Goal: Task Accomplishment & Management: Manage account settings

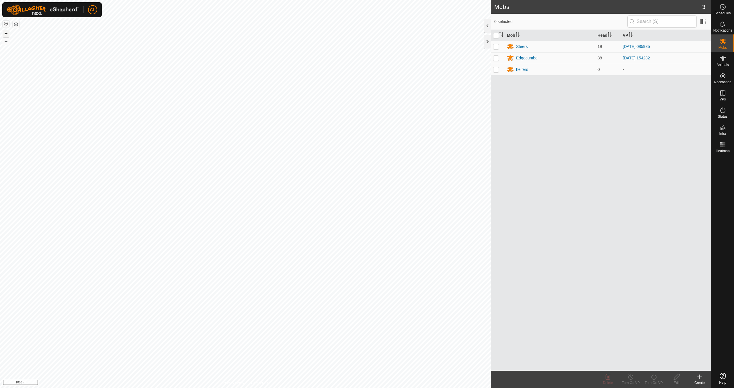
click at [7, 32] on button "+" at bounding box center [6, 33] width 7 height 7
click at [6, 34] on button "+" at bounding box center [6, 33] width 7 height 7
click at [6, 33] on button "+" at bounding box center [6, 33] width 7 height 7
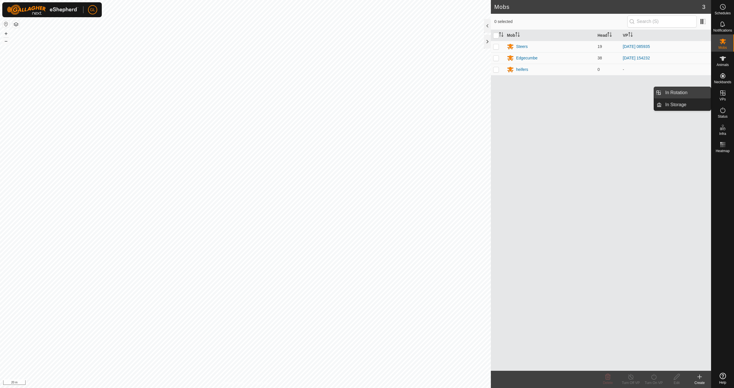
click at [674, 94] on link "In Rotation" at bounding box center [686, 92] width 49 height 11
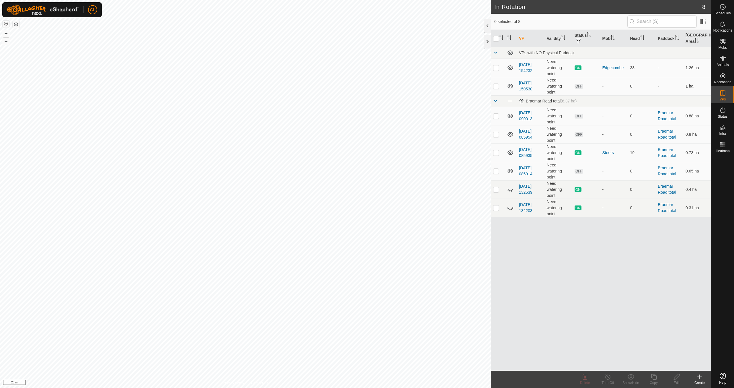
click at [495, 85] on p-checkbox at bounding box center [496, 86] width 6 height 5
checkbox input "true"
click at [676, 380] on icon at bounding box center [676, 376] width 7 height 7
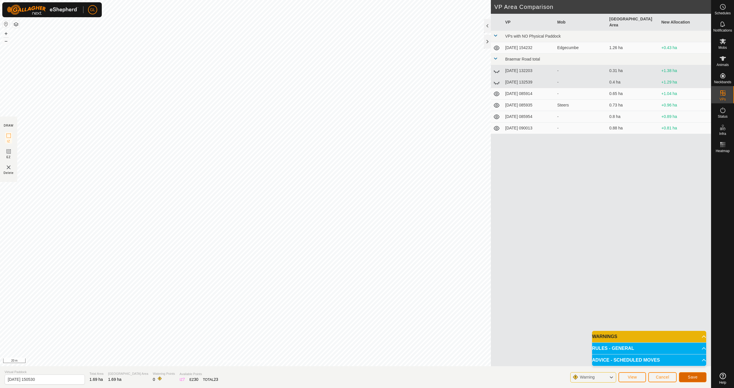
click at [693, 374] on span "Save" at bounding box center [693, 376] width 10 height 5
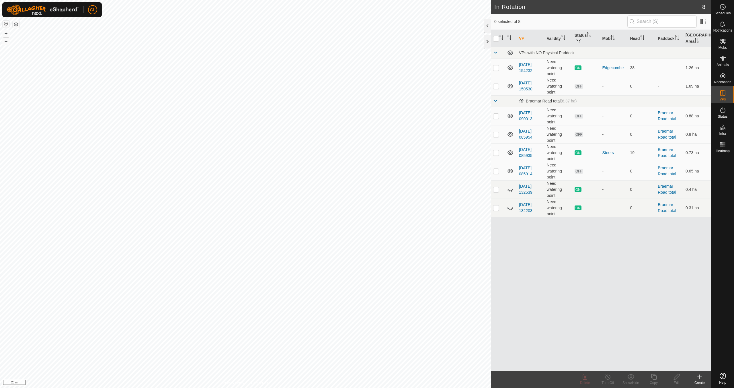
click at [497, 86] on p-checkbox at bounding box center [496, 86] width 6 height 5
checkbox input "true"
click at [677, 377] on icon at bounding box center [676, 376] width 7 height 7
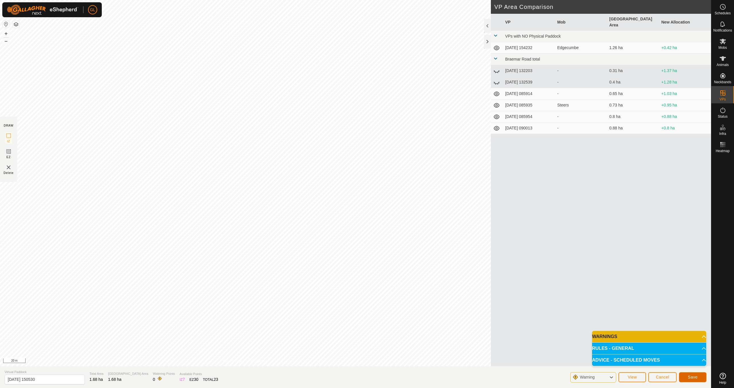
click at [692, 378] on span "Save" at bounding box center [693, 376] width 10 height 5
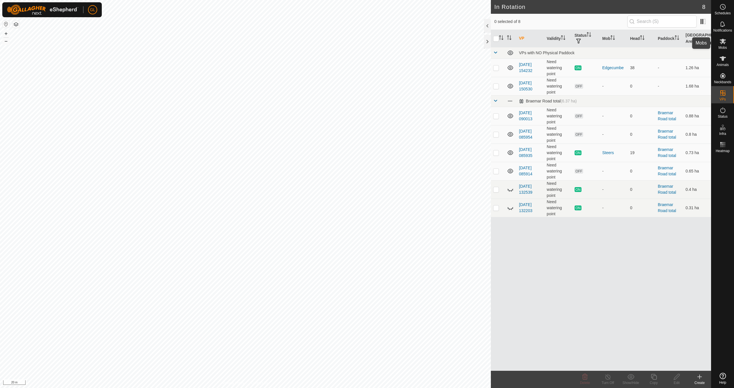
click at [725, 42] on icon at bounding box center [723, 41] width 6 height 5
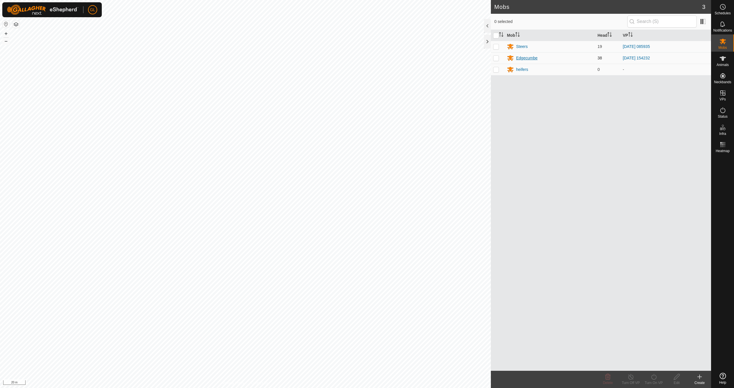
click at [528, 57] on div "Edgecumbe" at bounding box center [527, 58] width 22 height 6
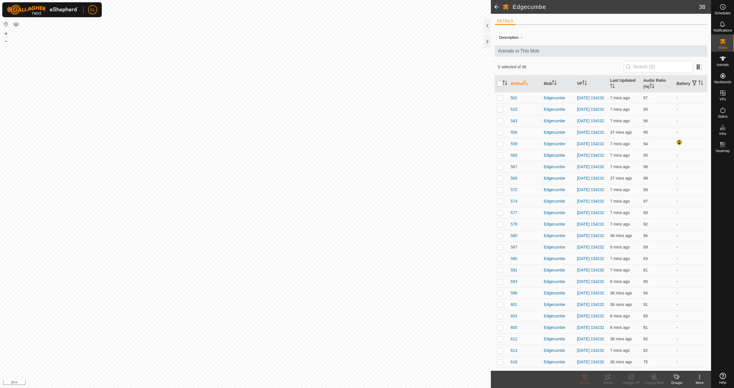
click at [502, 84] on input "checkbox" at bounding box center [500, 84] width 6 height 6
checkbox input "true"
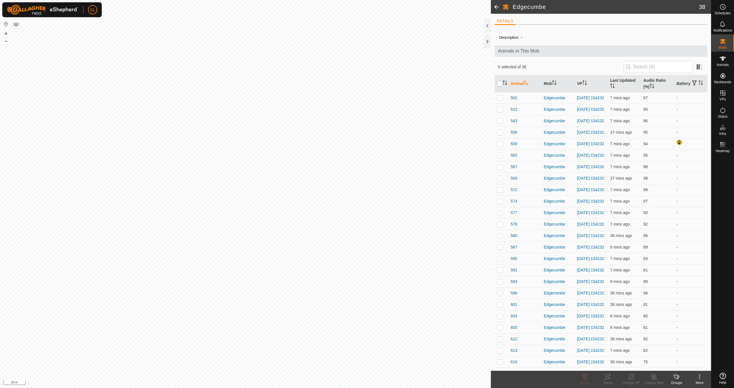
checkbox input "true"
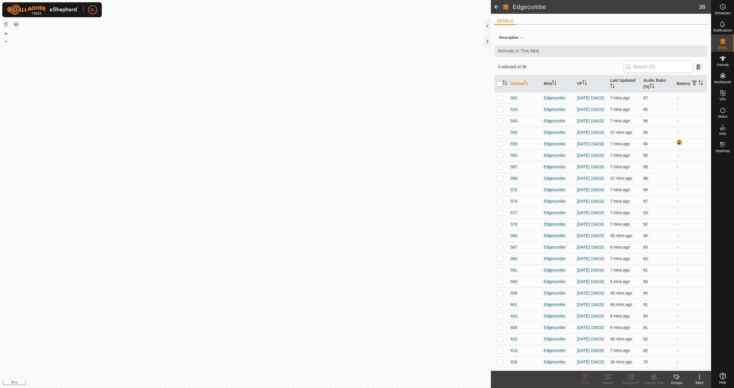
checkbox input "true"
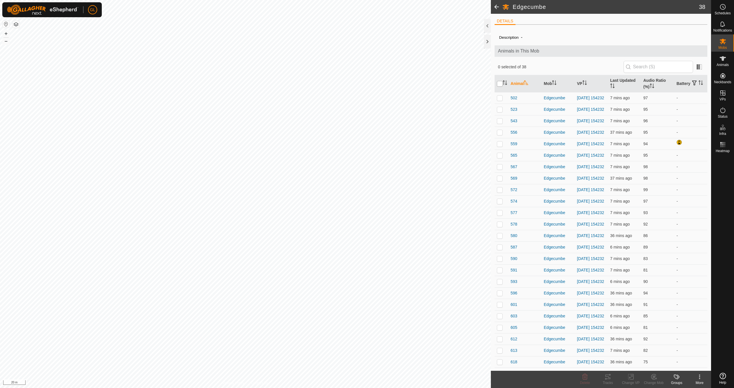
checkbox input "true"
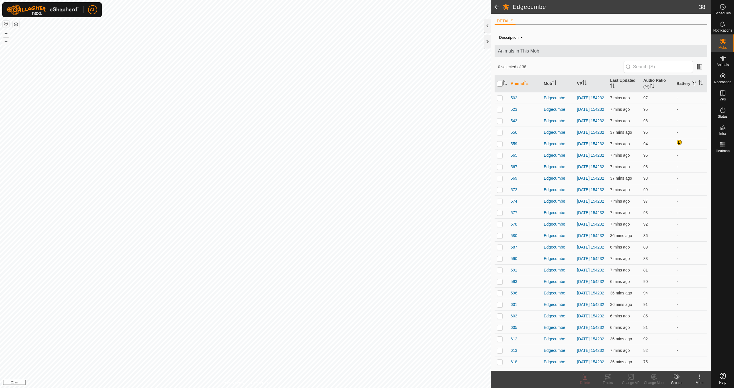
checkbox input "true"
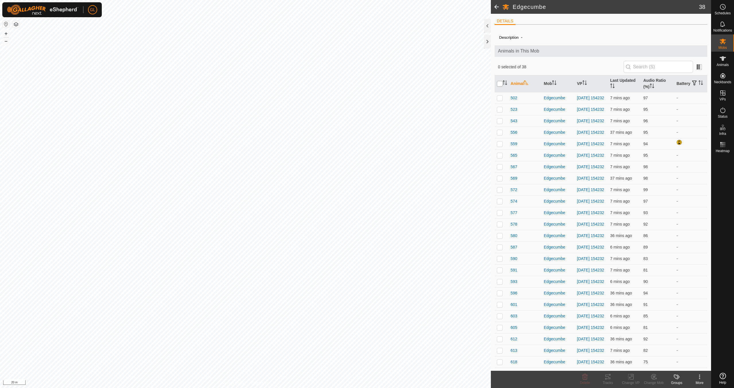
checkbox input "true"
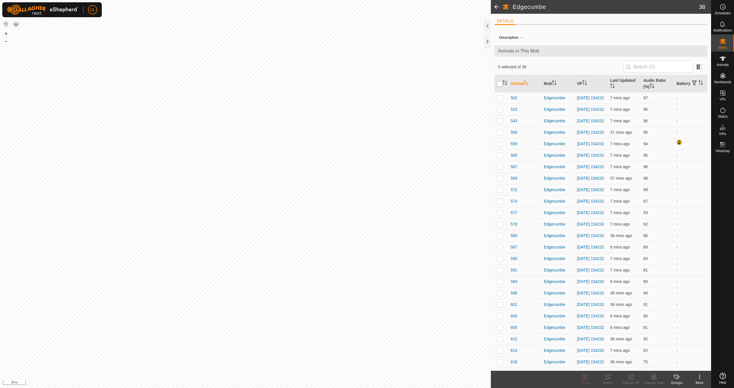
checkbox input "true"
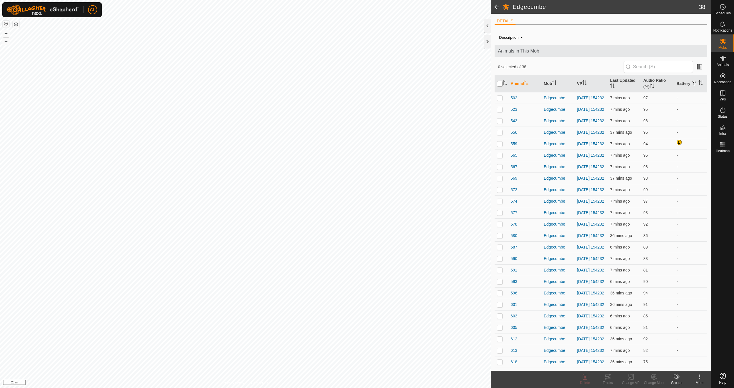
checkbox input "true"
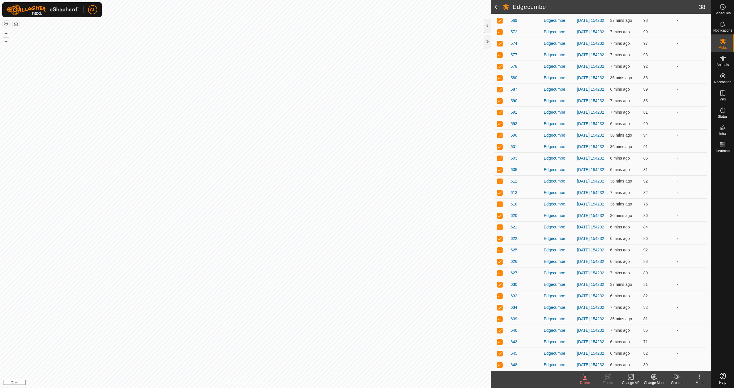
scroll to position [190, 0]
click at [629, 377] on icon at bounding box center [630, 376] width 7 height 7
click at [642, 353] on link "Choose VP..." at bounding box center [648, 351] width 57 height 11
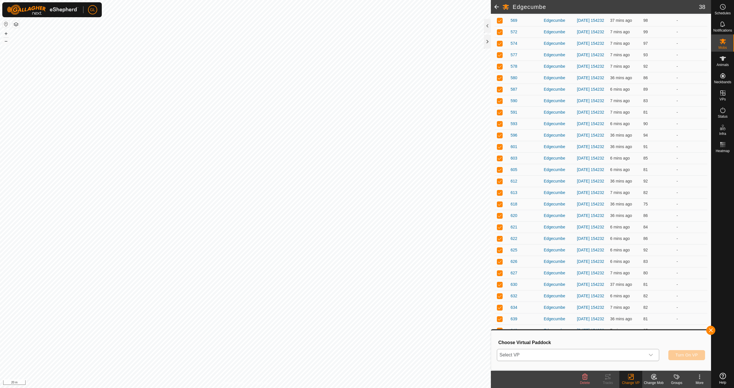
click at [651, 354] on icon "dropdown trigger" at bounding box center [651, 354] width 5 height 5
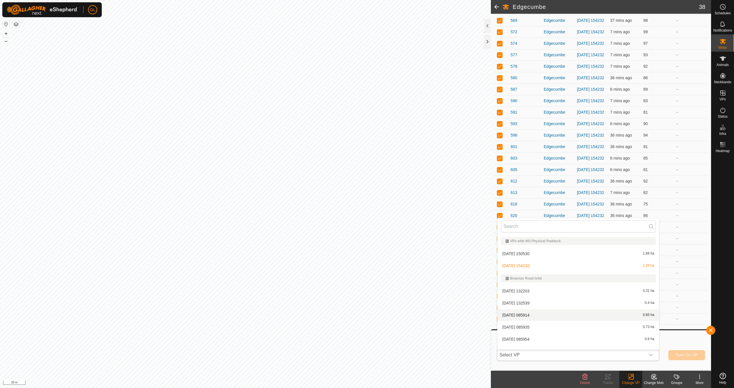
scroll to position [7, 0]
click at [562, 245] on li "[DATE] 150530 1.68 ha" at bounding box center [578, 245] width 162 height 11
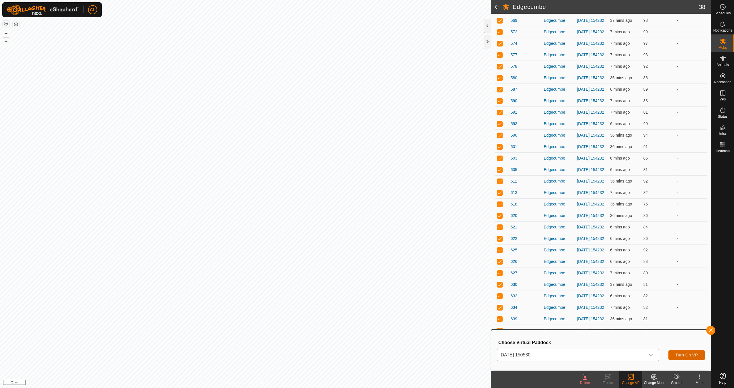
click at [688, 356] on span "Turn On VP" at bounding box center [686, 354] width 22 height 5
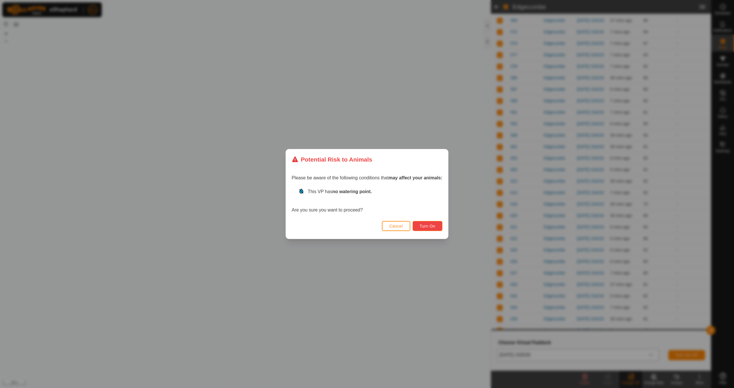
click at [425, 227] on span "Turn On" at bounding box center [427, 226] width 15 height 5
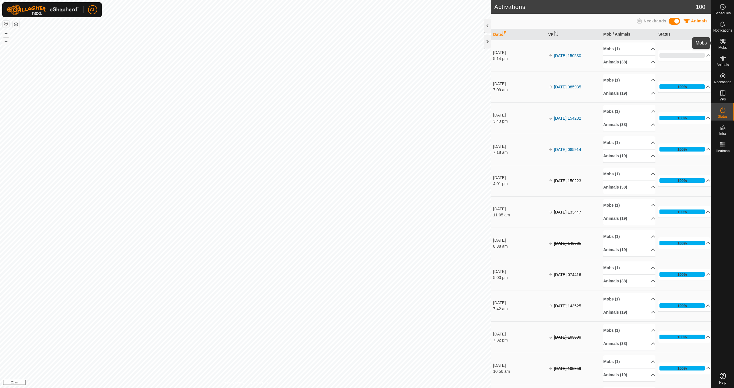
click at [724, 44] on icon at bounding box center [722, 41] width 7 height 7
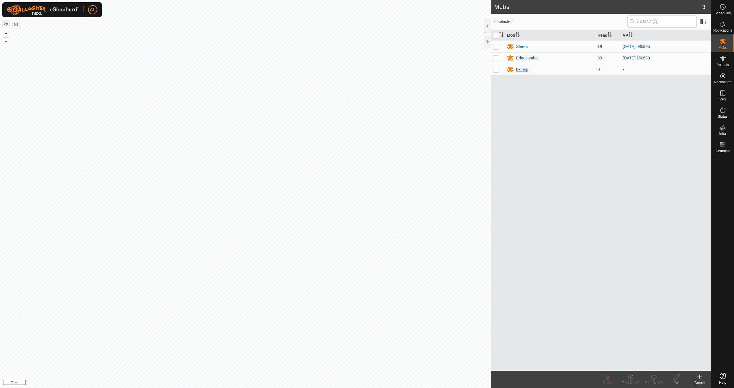
click at [520, 69] on div "heifers" at bounding box center [522, 70] width 12 height 6
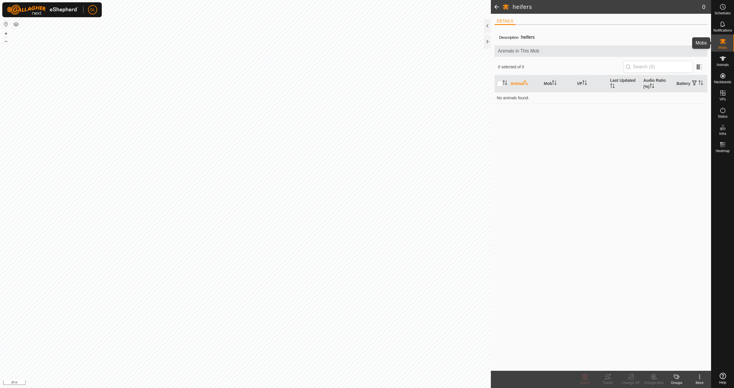
click at [723, 41] on icon at bounding box center [723, 41] width 6 height 5
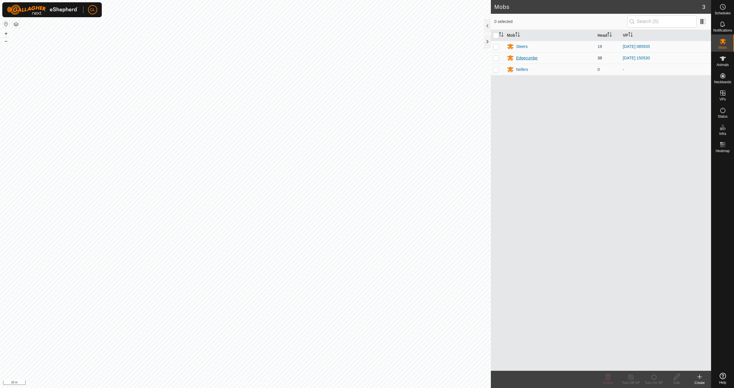
click at [530, 57] on div "Edgecumbe" at bounding box center [527, 58] width 22 height 6
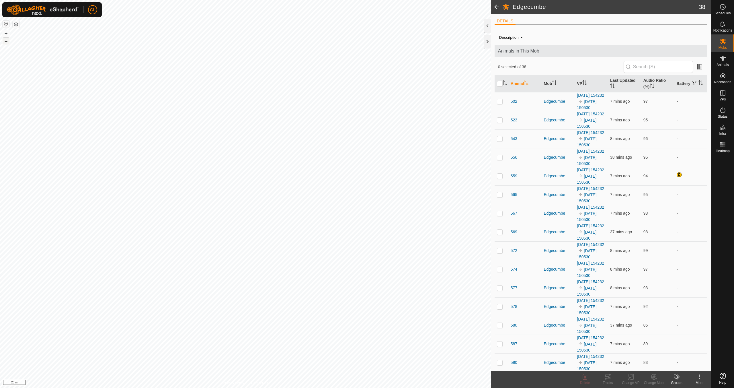
click at [5, 42] on button "–" at bounding box center [6, 41] width 7 height 7
click at [5, 40] on button "–" at bounding box center [6, 41] width 7 height 7
click at [7, 32] on button "+" at bounding box center [6, 33] width 7 height 7
click at [5, 40] on button "–" at bounding box center [6, 41] width 7 height 7
click at [611, 86] on icon "Activate to sort" at bounding box center [611, 85] width 1 height 5
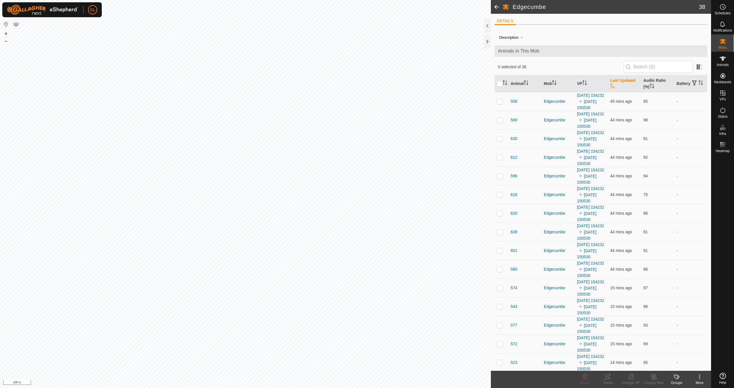
click at [610, 84] on icon "Activate to sort" at bounding box center [612, 85] width 5 height 5
click at [650, 84] on icon "Activate to sort" at bounding box center [652, 85] width 5 height 5
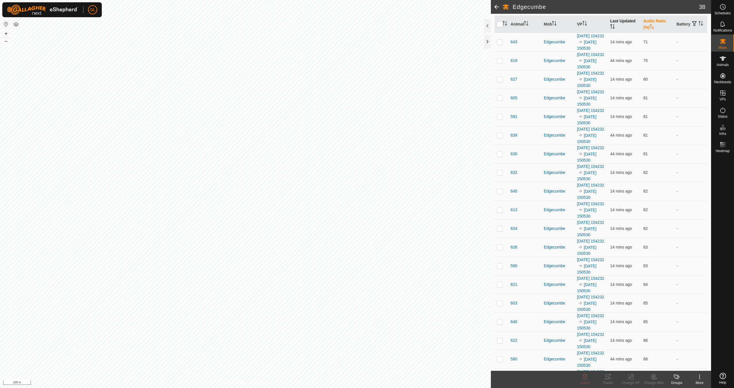
scroll to position [21, 0]
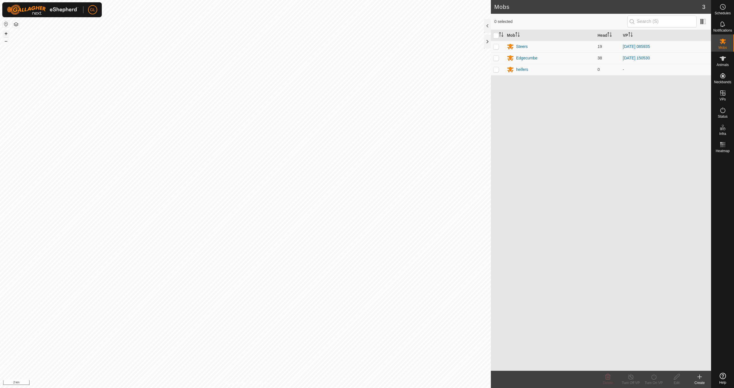
click at [6, 32] on button "+" at bounding box center [6, 33] width 7 height 7
click at [5, 32] on button "+" at bounding box center [6, 33] width 7 height 7
click at [349, 57] on div "Edgecumbe" at bounding box center [527, 58] width 22 height 6
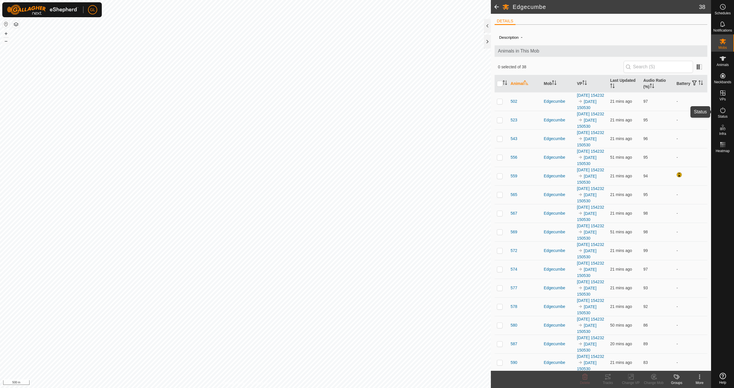
click at [349, 114] on es-activation-svg-icon at bounding box center [723, 110] width 10 height 9
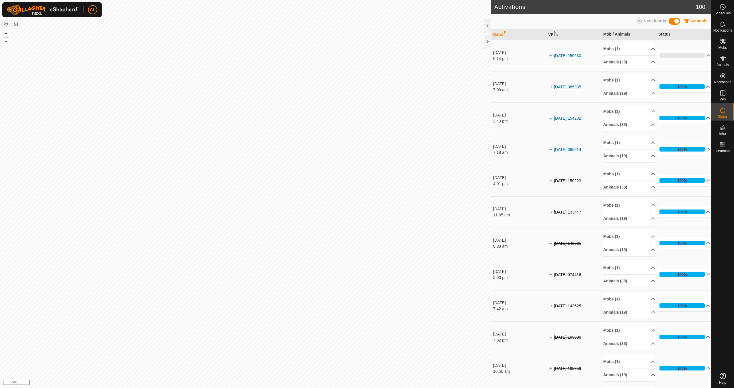
click at [349, 55] on p-accordion-header "0%" at bounding box center [684, 55] width 52 height 11
